Goal: Complete application form

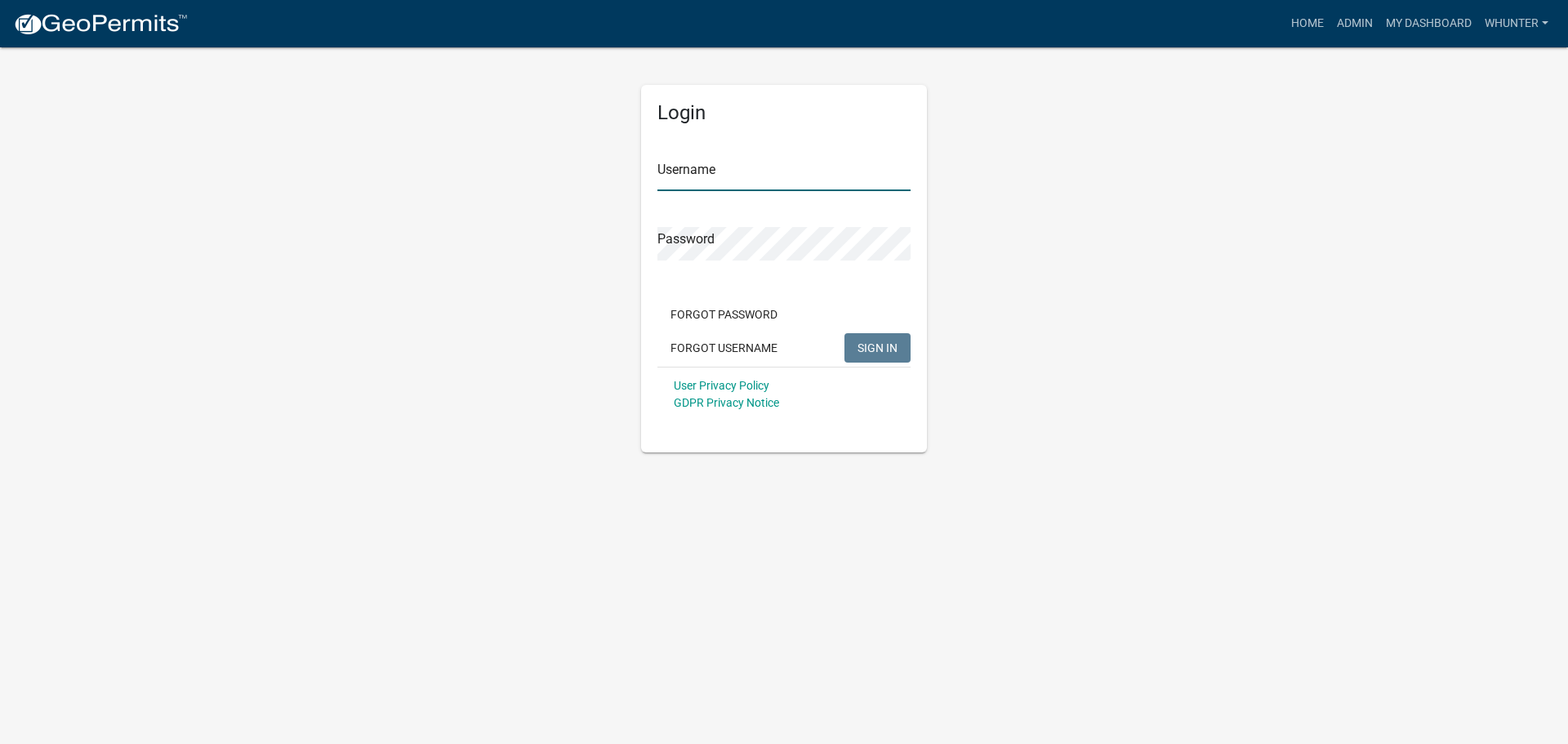
type input "whunter"
click at [709, 144] on div "Username whunter" at bounding box center [784, 163] width 253 height 56
click at [878, 356] on button "SIGN IN" at bounding box center [877, 347] width 66 height 29
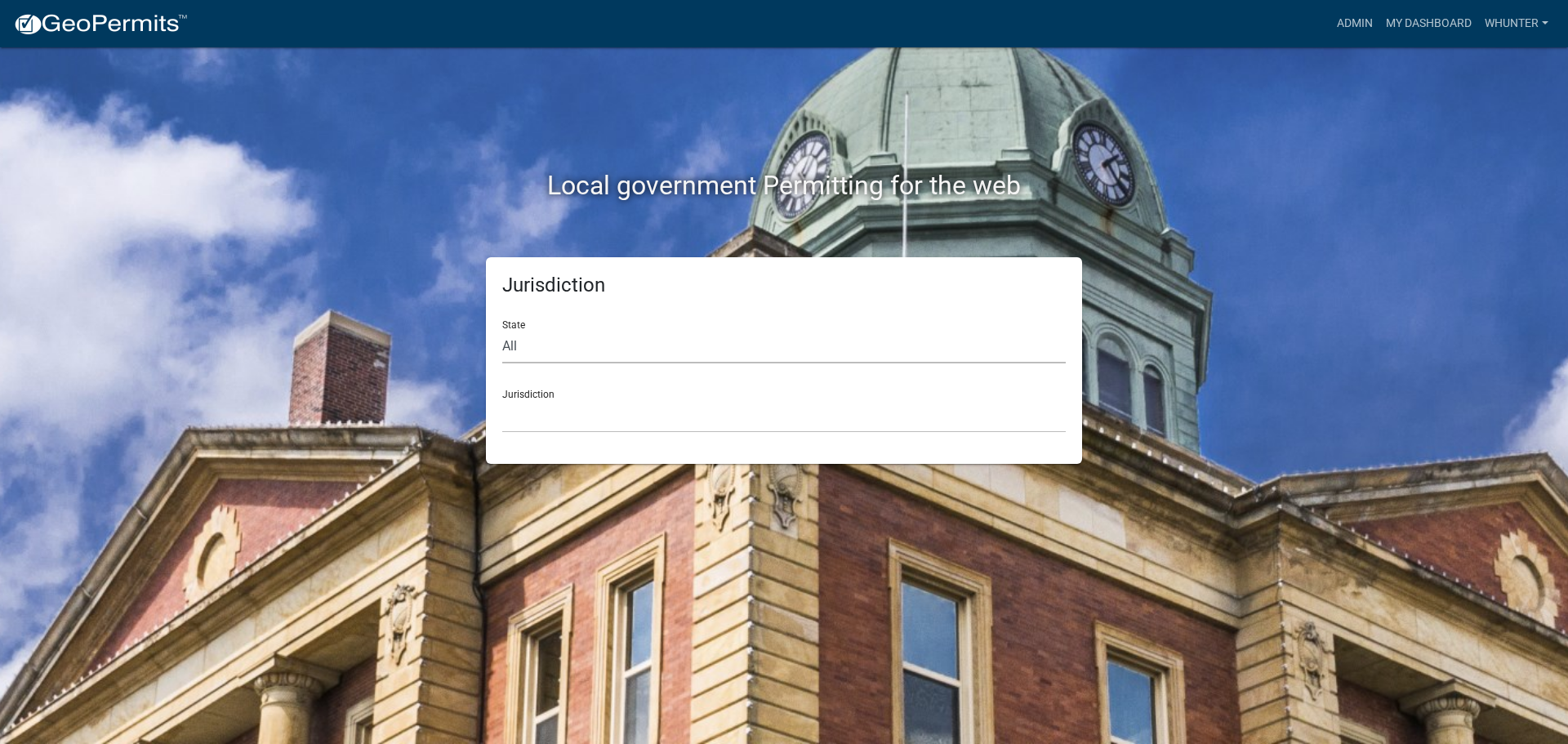
click at [801, 349] on select "All [US_STATE] [US_STATE] [US_STATE] [US_STATE] [US_STATE] [US_STATE] [US_STATE…" at bounding box center [784, 347] width 563 height 34
select select "[US_STATE]"
click at [502, 330] on select "All [US_STATE] [US_STATE] [US_STATE] [US_STATE] [US_STATE] [US_STATE] [US_STATE…" at bounding box center [784, 347] width 563 height 34
click at [738, 422] on select "[GEOGRAPHIC_DATA], [US_STATE][PERSON_NAME][GEOGRAPHIC_DATA], [US_STATE][PERSON_…" at bounding box center [784, 417] width 563 height 34
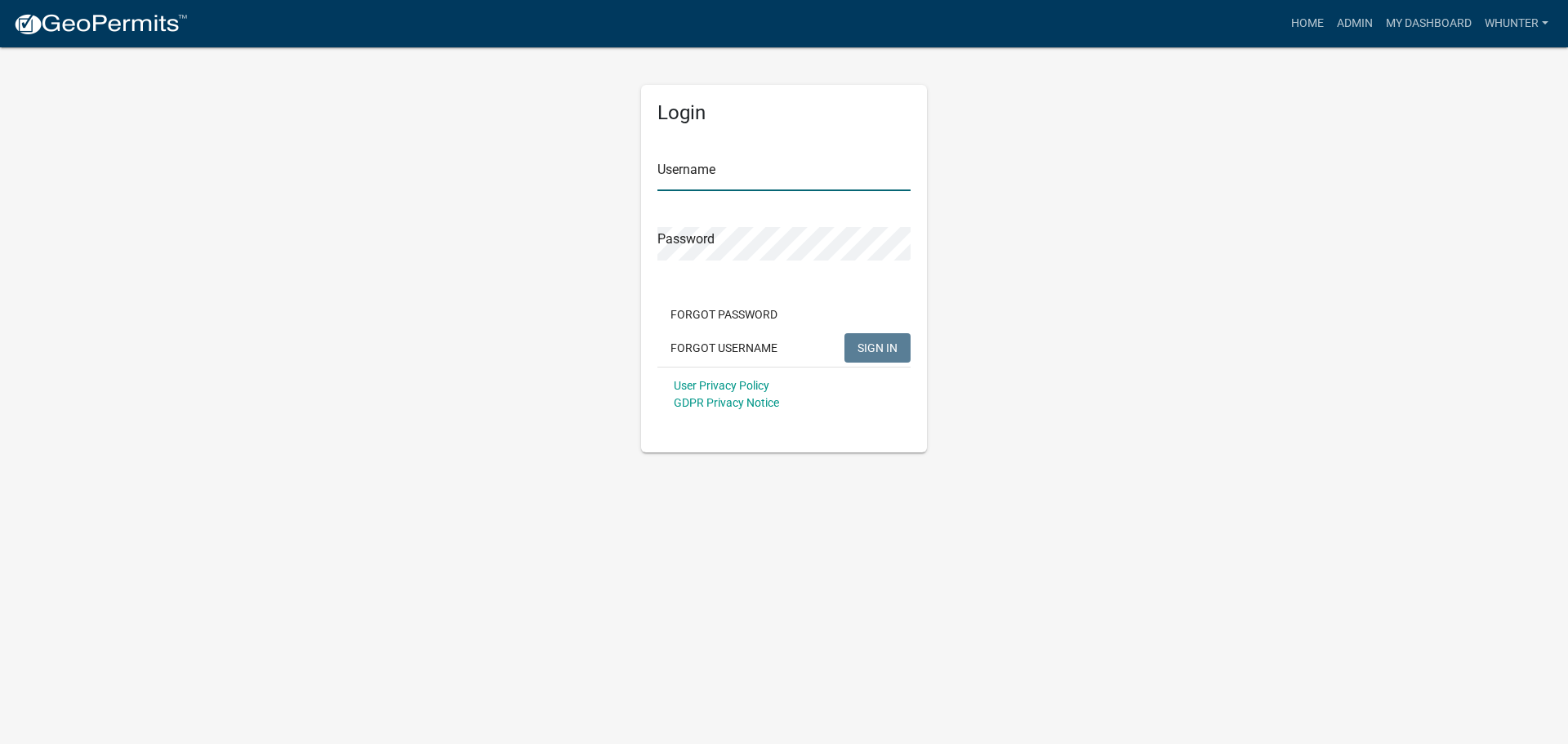
type input "whunter"
click at [886, 357] on button "SIGN IN" at bounding box center [877, 347] width 66 height 29
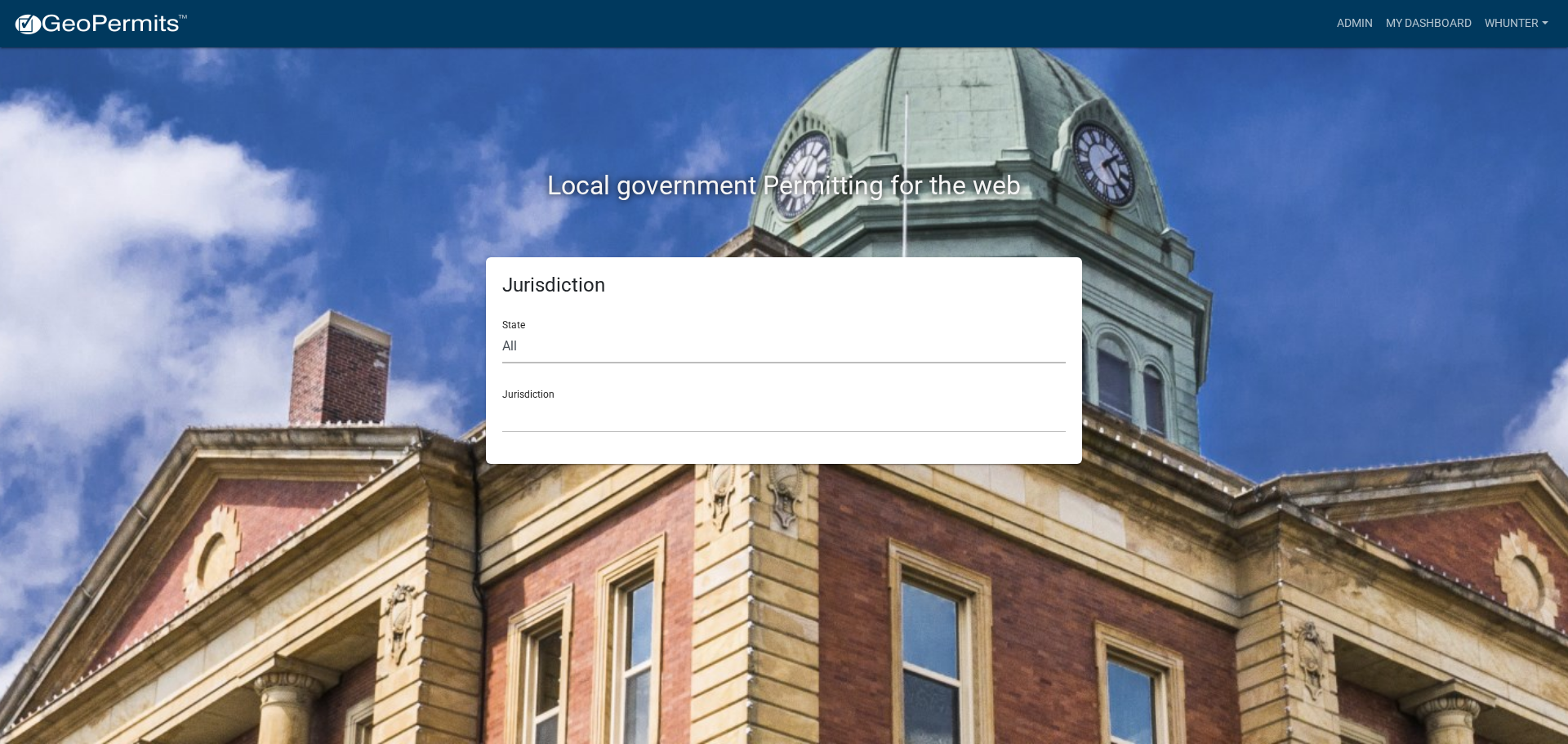
click at [630, 346] on select "All [US_STATE] [US_STATE] [US_STATE] [US_STATE] [US_STATE] [US_STATE] [US_STATE…" at bounding box center [784, 347] width 563 height 34
select select "[US_STATE]"
click at [502, 330] on select "All [US_STATE] [US_STATE] [US_STATE] [US_STATE] [US_STATE] [US_STATE] [US_STATE…" at bounding box center [784, 347] width 563 height 34
click at [618, 420] on select "[GEOGRAPHIC_DATA], [US_STATE][PERSON_NAME][GEOGRAPHIC_DATA], [US_STATE][PERSON_…" at bounding box center [784, 417] width 563 height 34
